Goal: Information Seeking & Learning: Check status

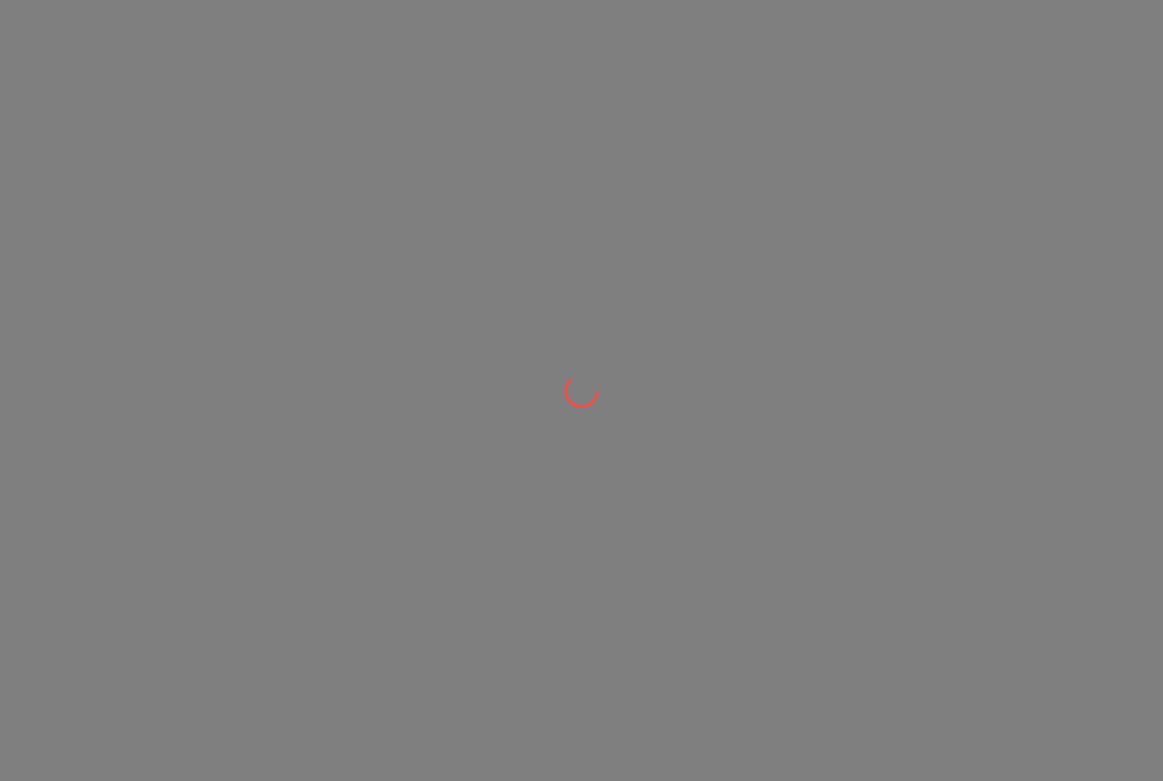
click at [289, 42] on div at bounding box center [581, 390] width 1163 height 781
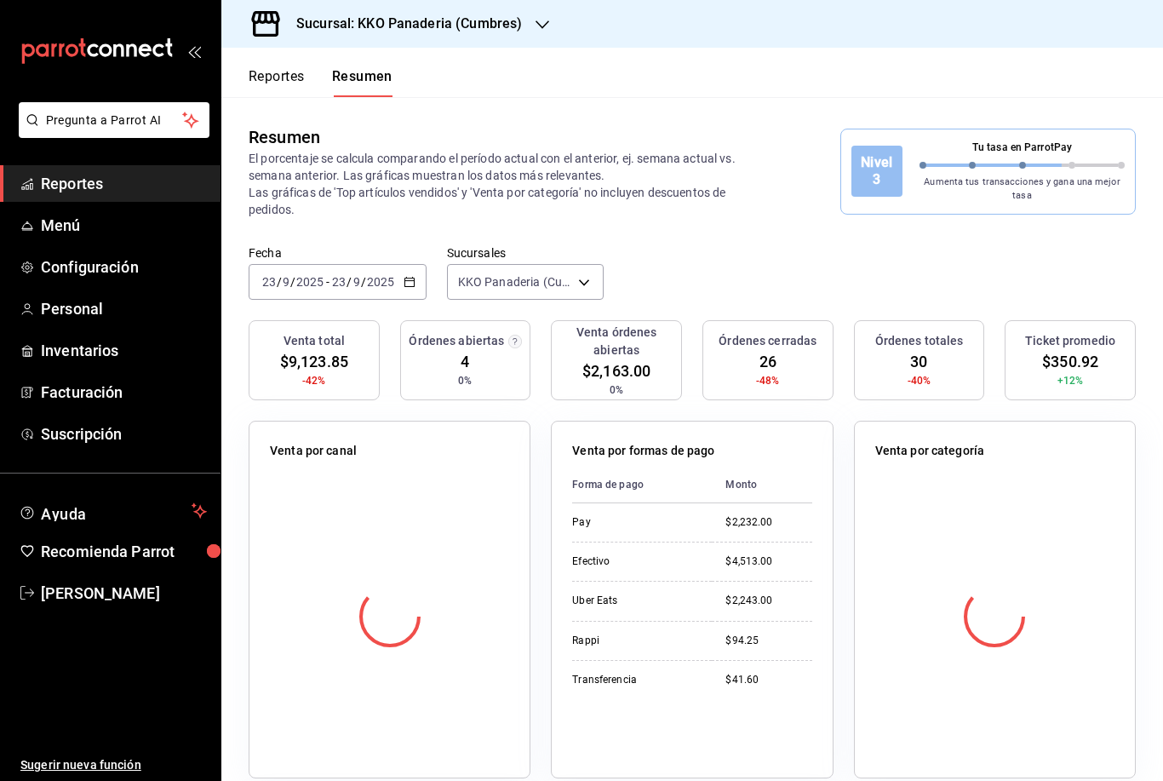
click at [288, 56] on div "Reportes Resumen" at bounding box center [306, 72] width 171 height 49
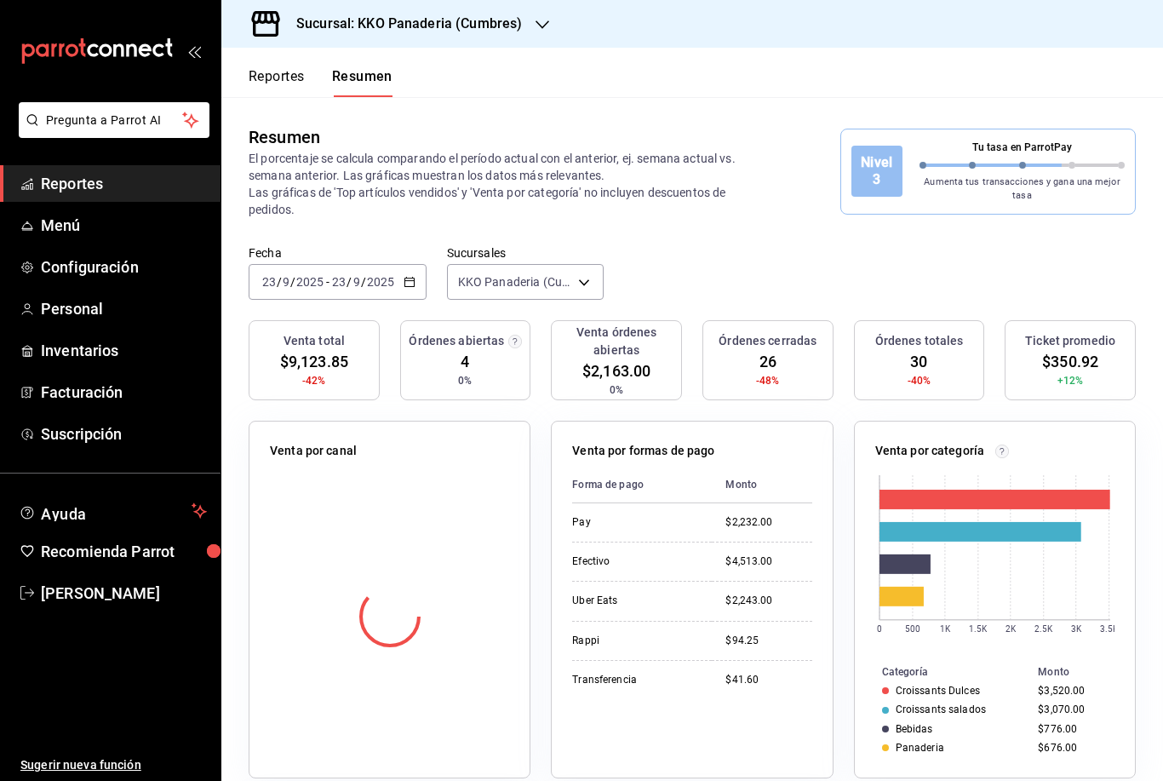
click at [272, 78] on button "Reportes" at bounding box center [277, 82] width 56 height 29
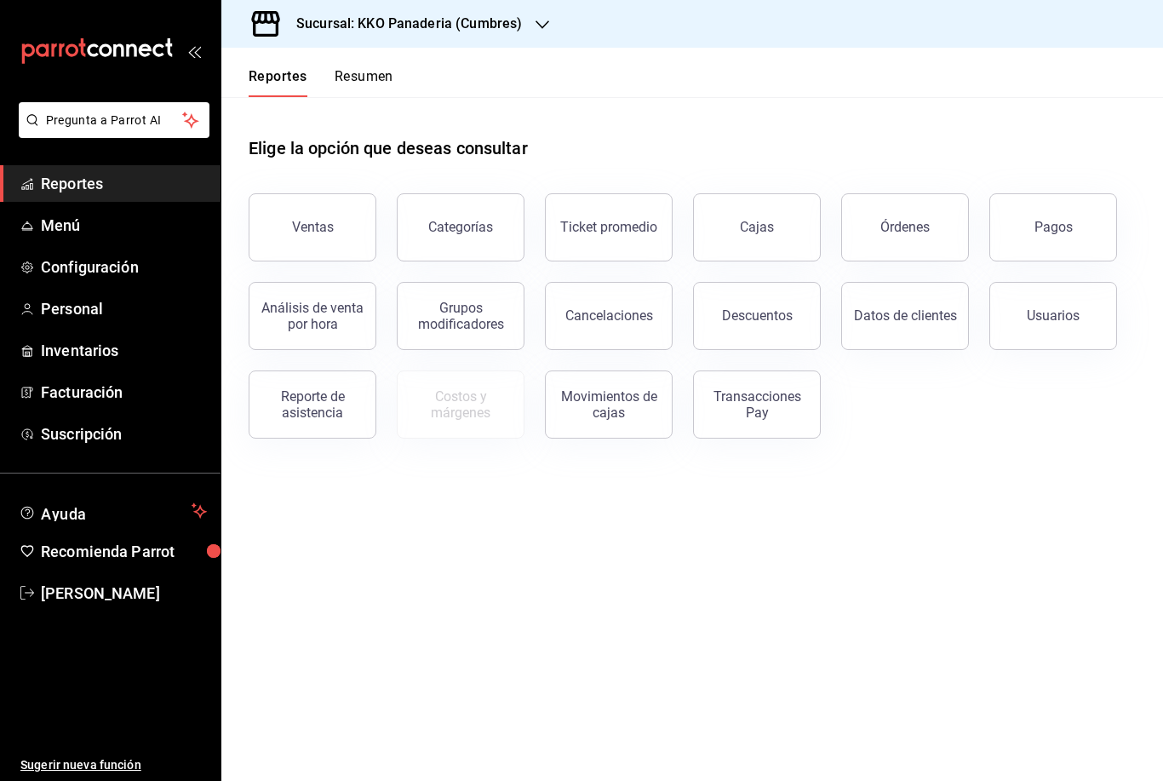
click at [365, 64] on div "Reportes Resumen" at bounding box center [307, 72] width 172 height 49
click at [381, 70] on button "Resumen" at bounding box center [364, 82] width 59 height 29
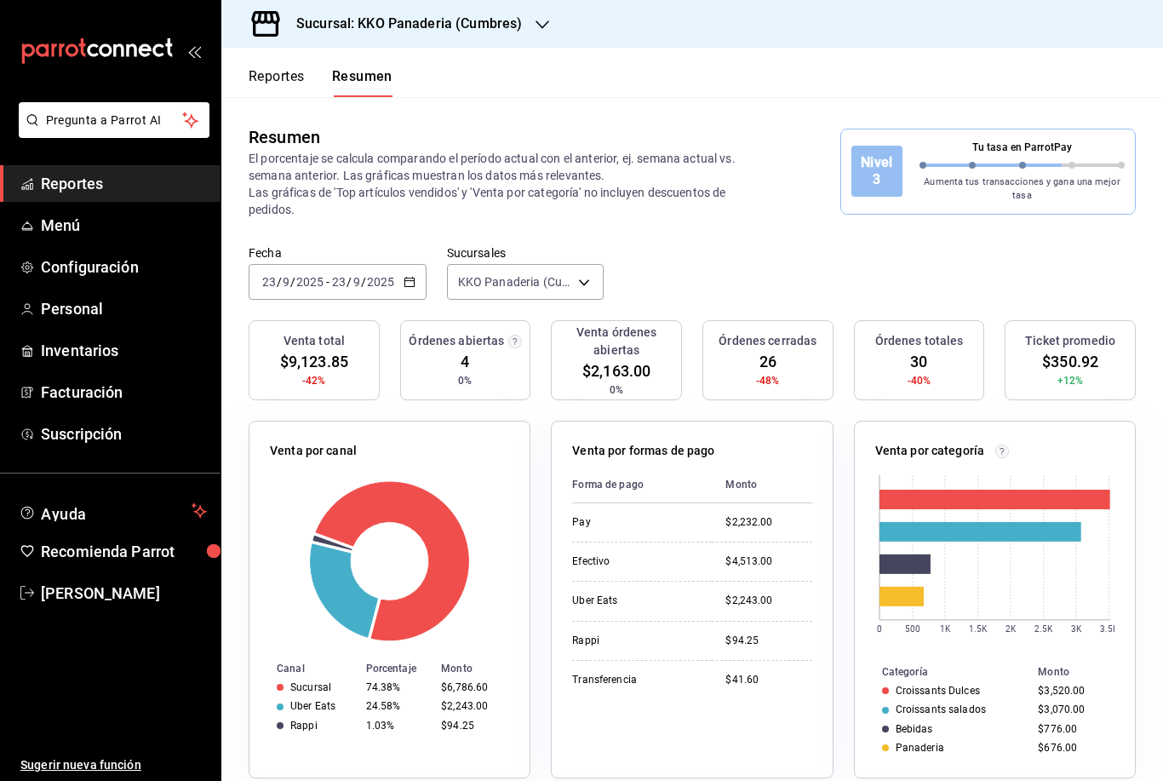
click at [1154, 348] on div "Venta total $9,123.85 -42% Órdenes abiertas 4 0% Venta órdenes abiertas $2,163.…" at bounding box center [692, 751] width 942 height 863
click at [1148, 342] on div "Venta total $9,123.85 -42% Órdenes abiertas 4 0% Venta órdenes abiertas $2,163.…" at bounding box center [692, 751] width 942 height 863
